Goal: Task Accomplishment & Management: Use online tool/utility

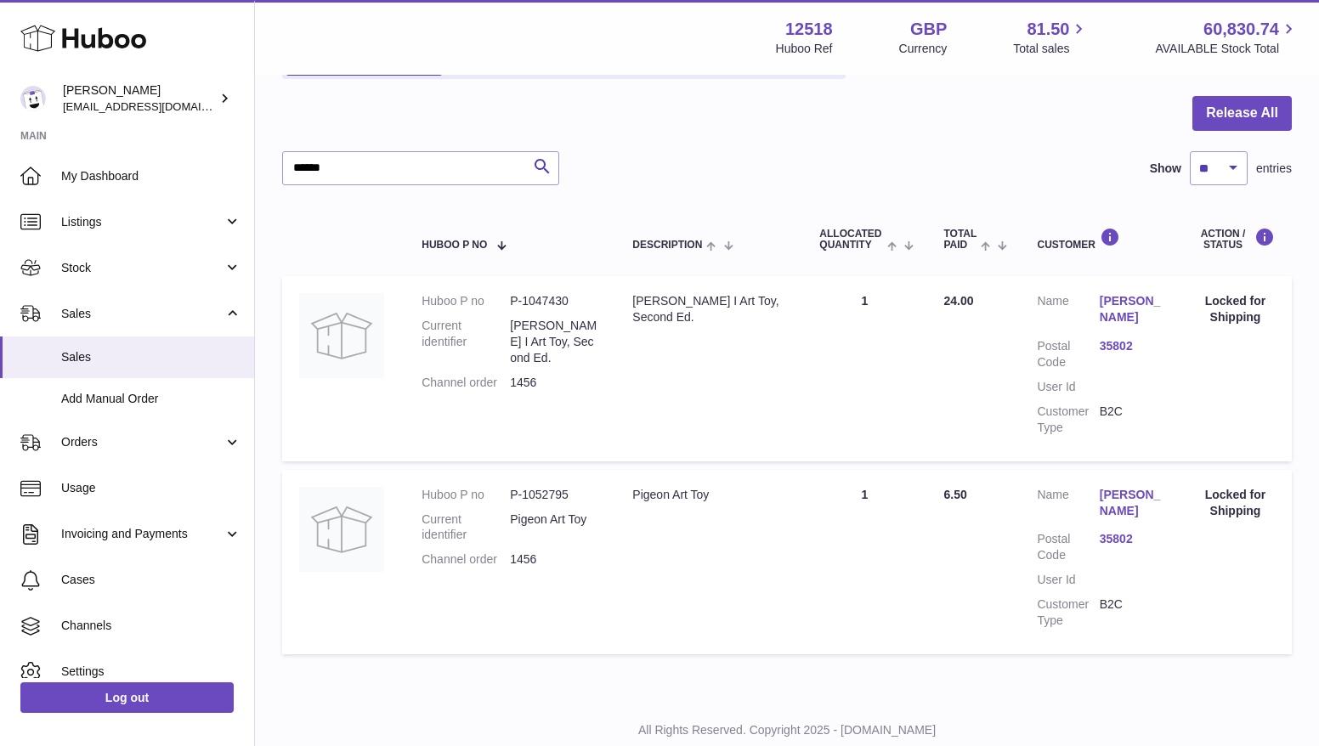
click at [97, 184] on link "My Dashboard" at bounding box center [127, 176] width 254 height 46
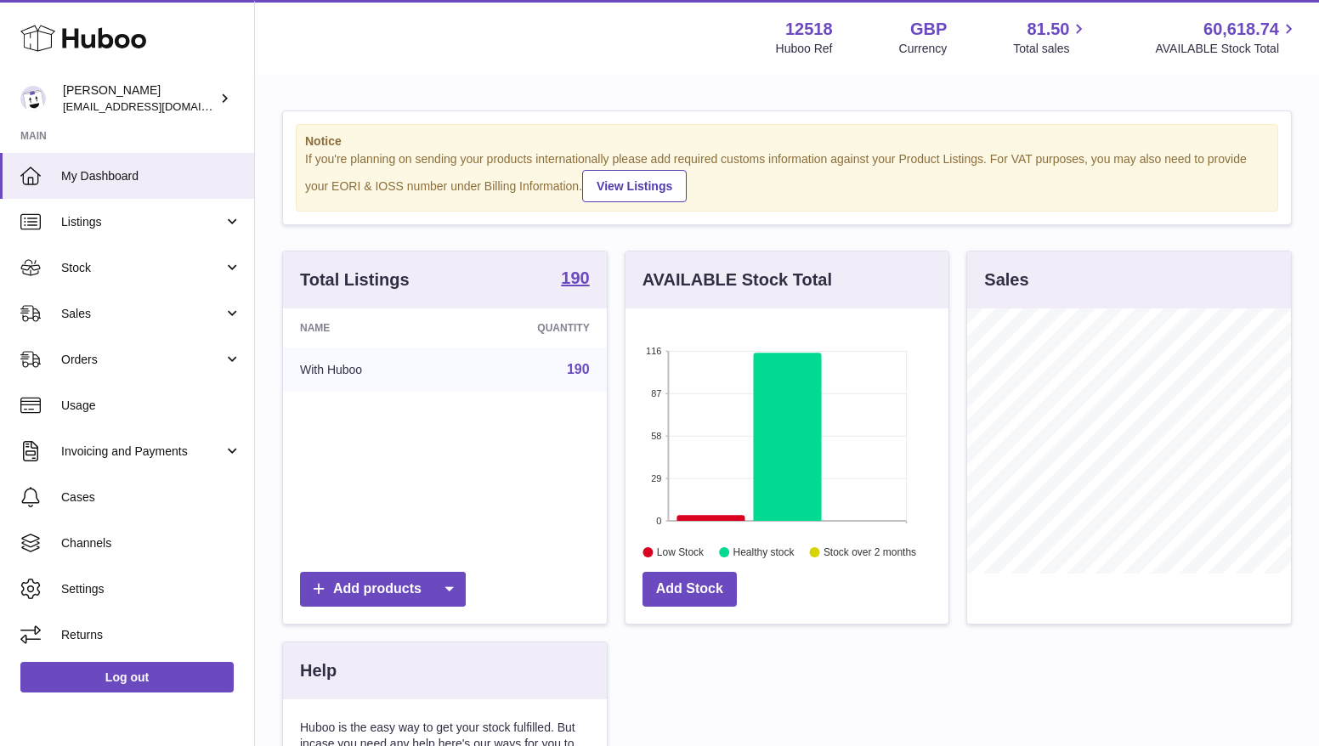
scroll to position [265, 324]
click at [84, 324] on link "Sales" at bounding box center [127, 314] width 254 height 46
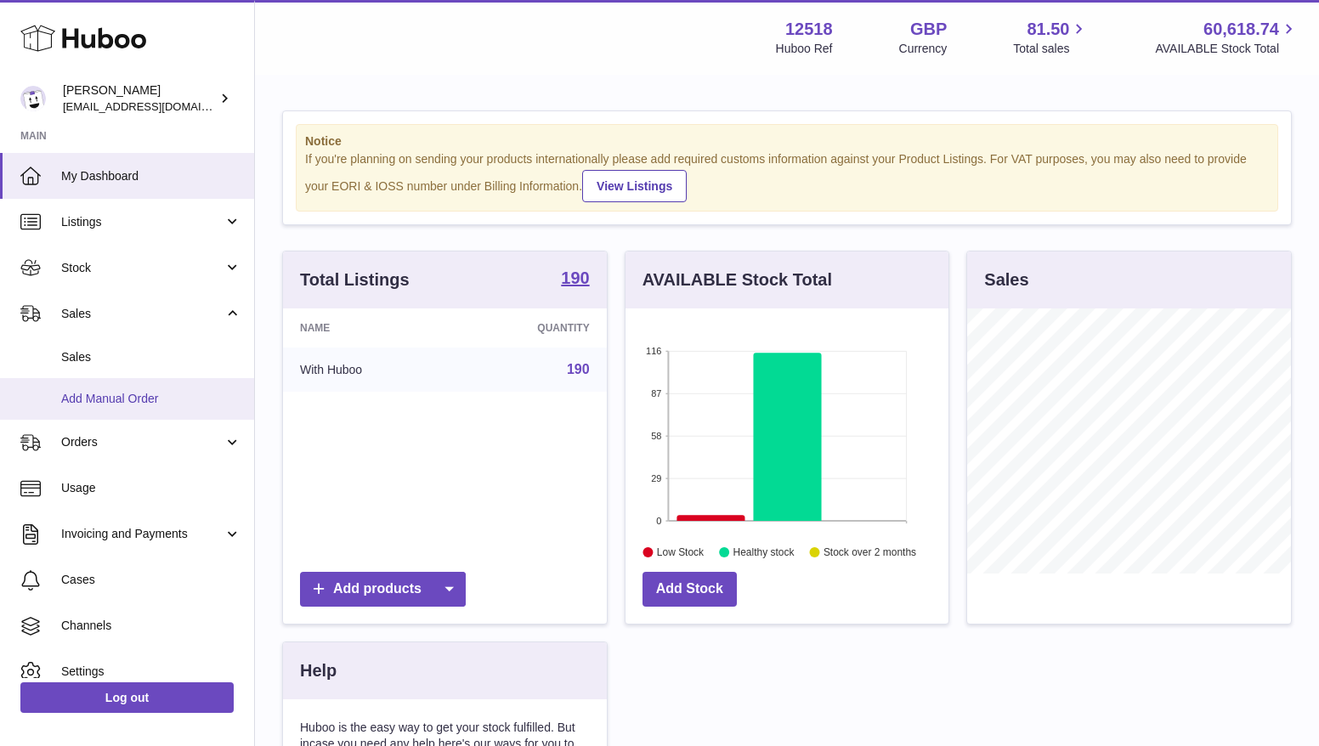
click at [89, 401] on span "Add Manual Order" at bounding box center [151, 399] width 180 height 16
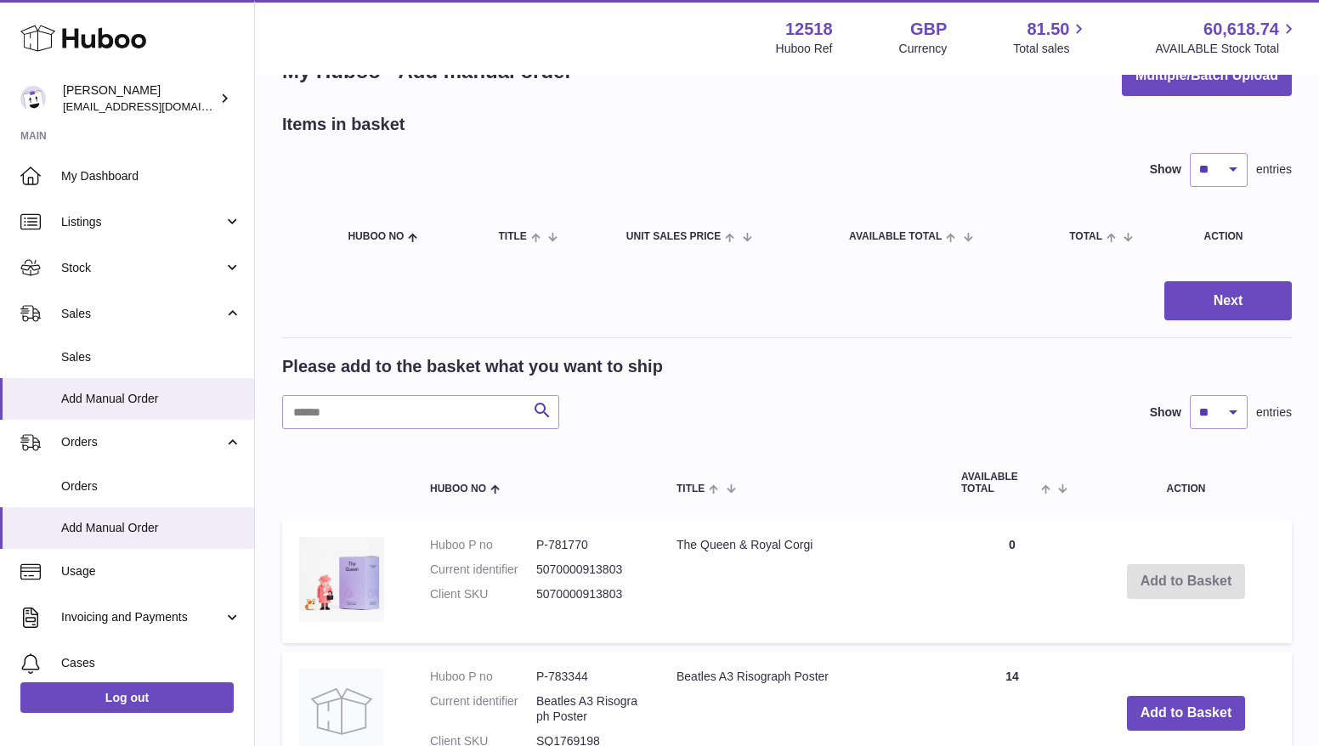
scroll to position [55, 0]
click at [357, 417] on input "text" at bounding box center [420, 411] width 277 height 34
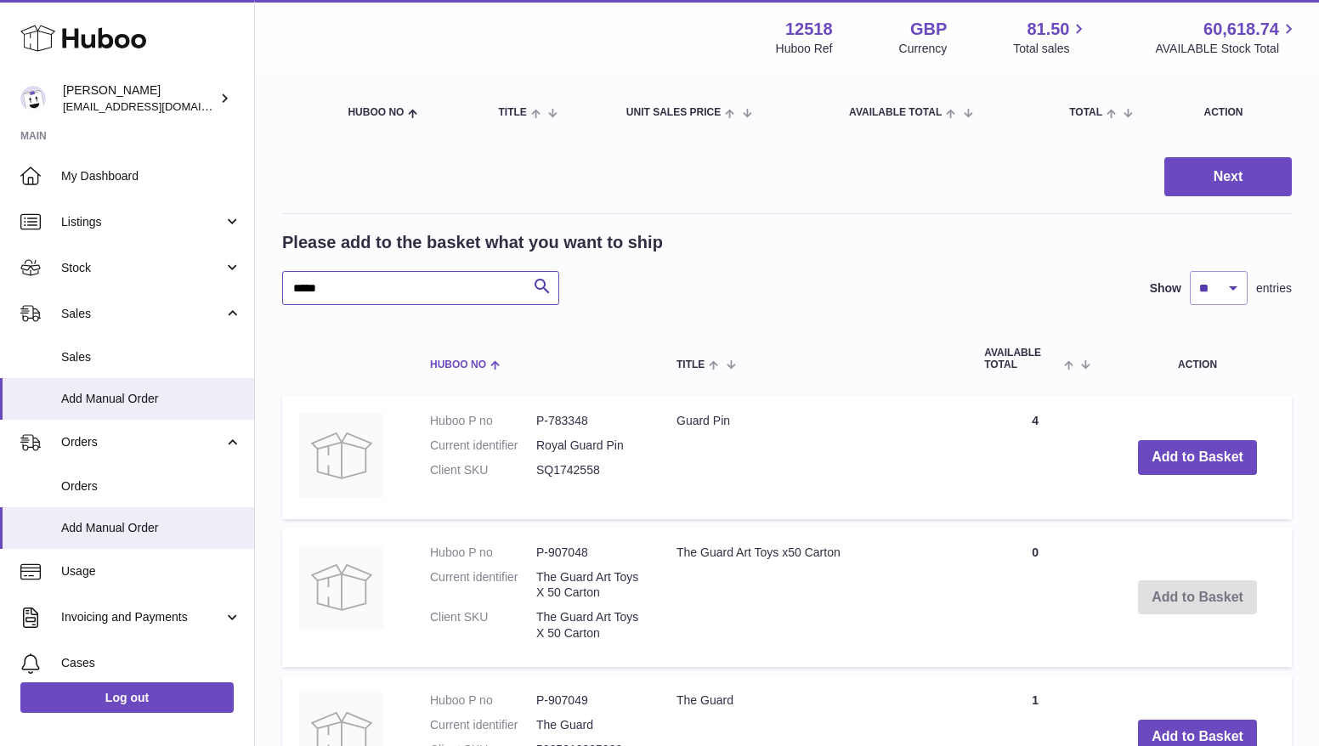
scroll to position [181, 0]
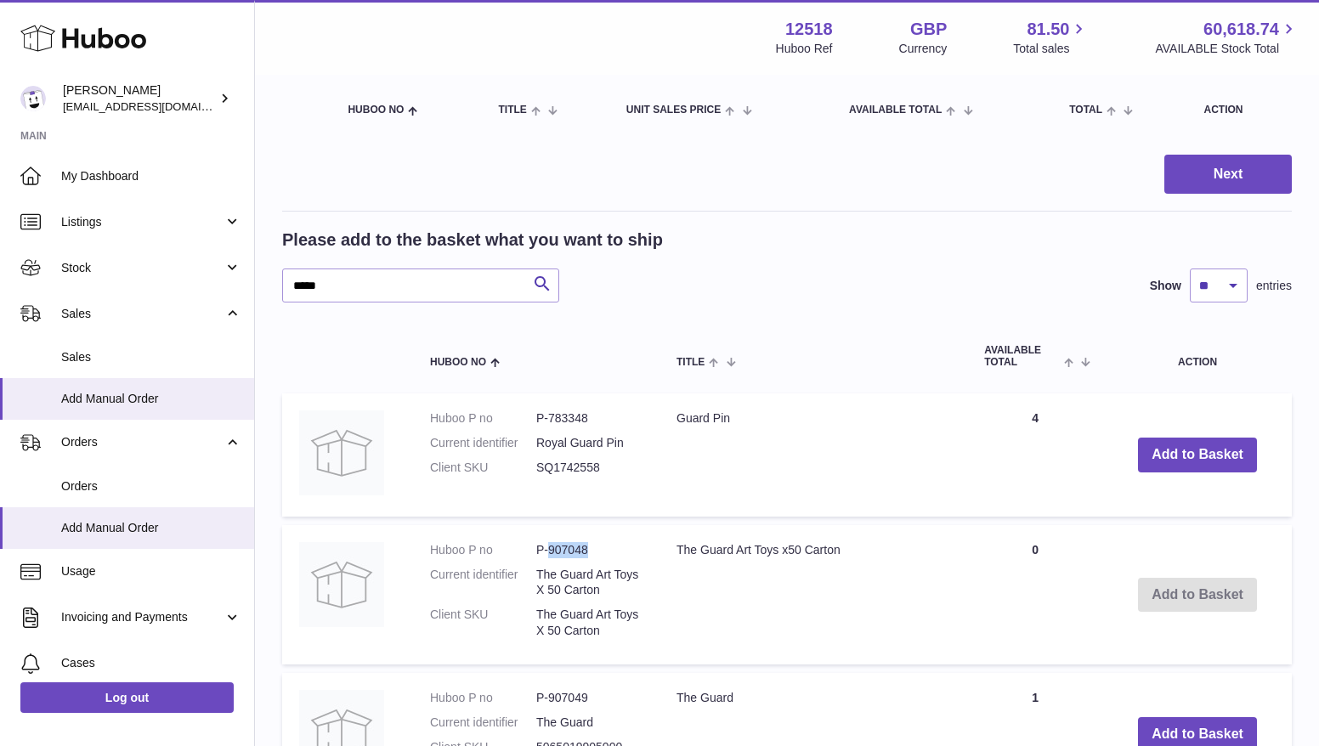
drag, startPoint x: 589, startPoint y: 545, endPoint x: 547, endPoint y: 545, distance: 41.6
click at [547, 545] on dd "P-907048" at bounding box center [589, 550] width 106 height 16
copy dd "907048"
drag, startPoint x: 346, startPoint y: 280, endPoint x: 259, endPoint y: 279, distance: 86.7
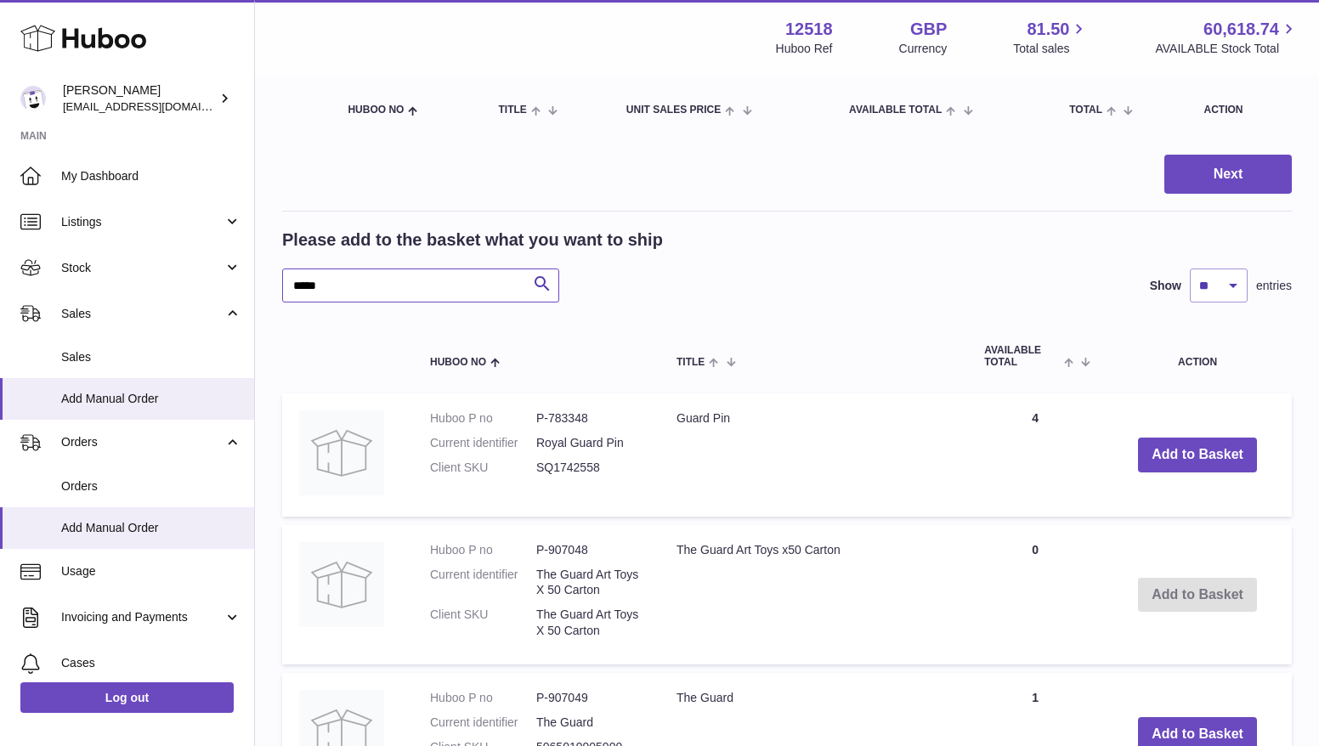
paste input "*"
type input "******"
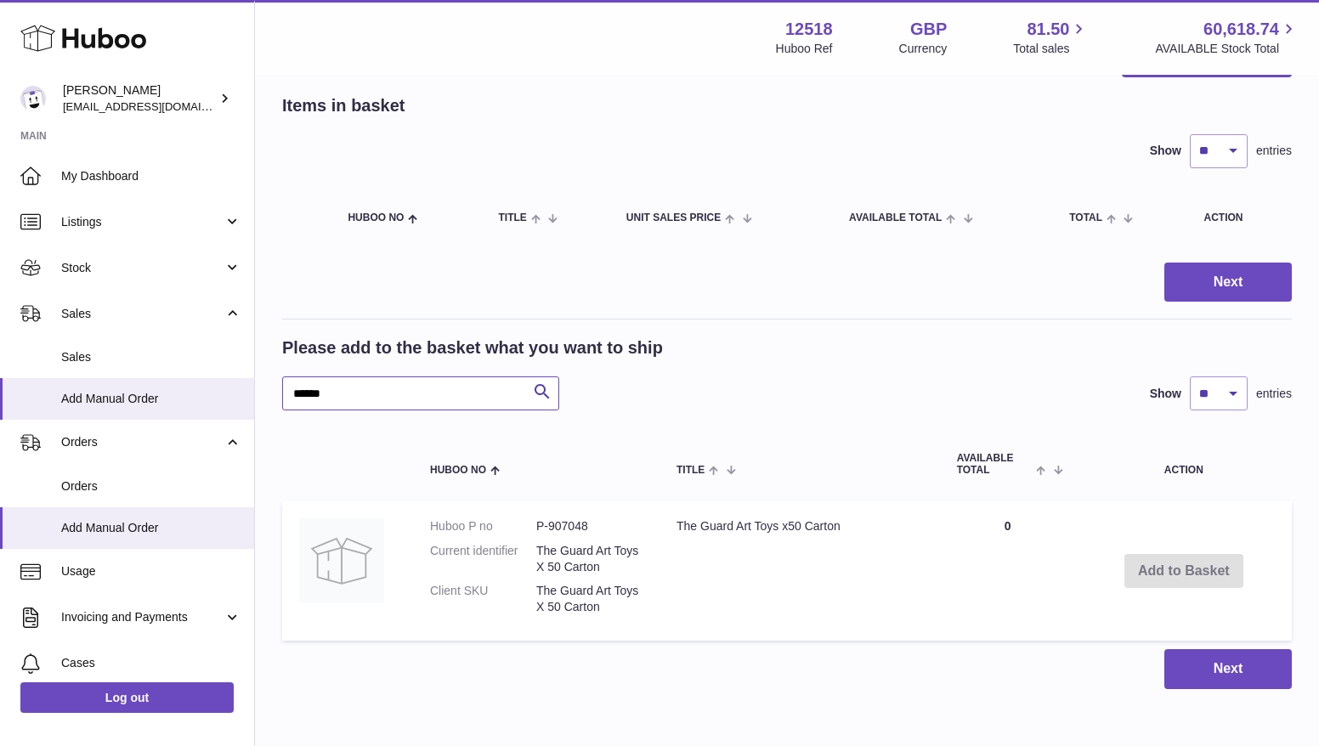
scroll to position [75, 0]
